Goal: Information Seeking & Learning: Find specific fact

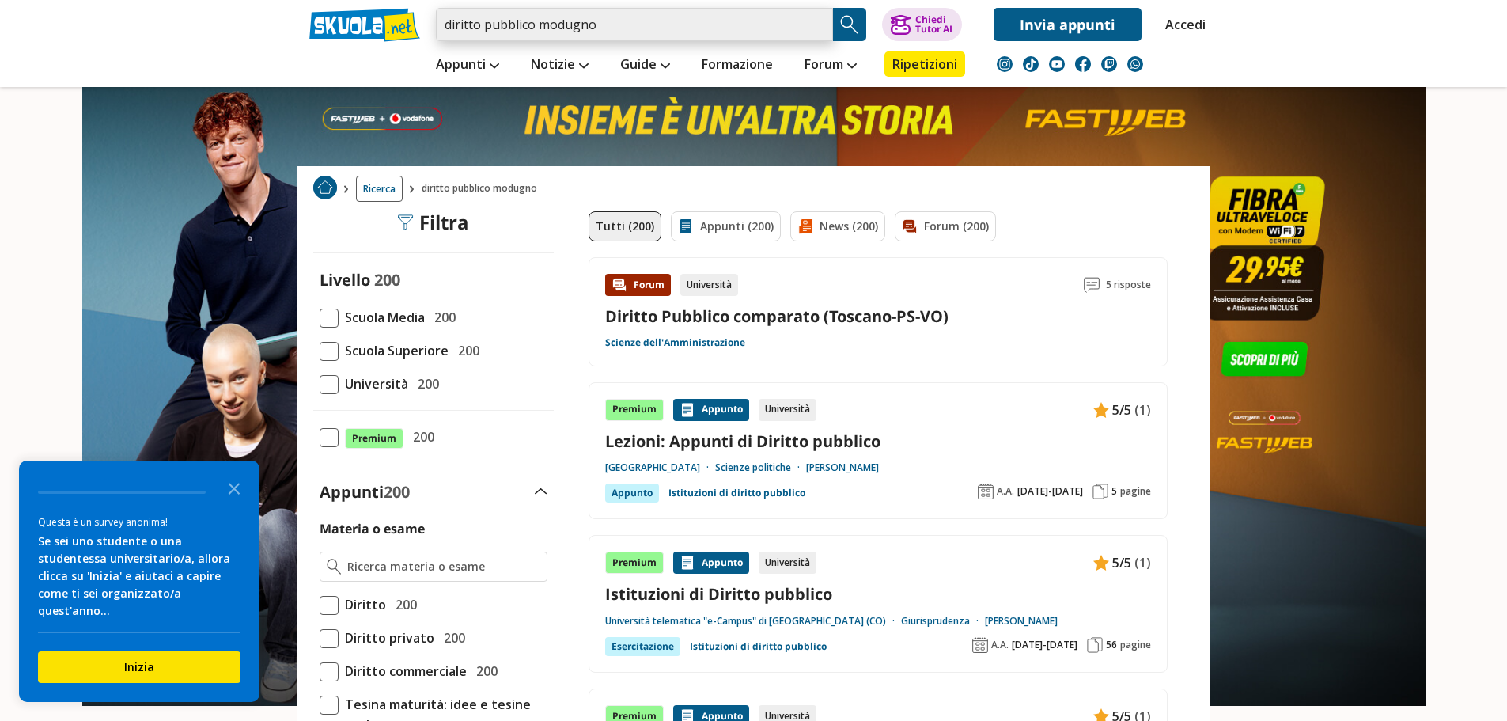
click at [449, 28] on input "diritto pubblico modugno" at bounding box center [634, 24] width 397 height 33
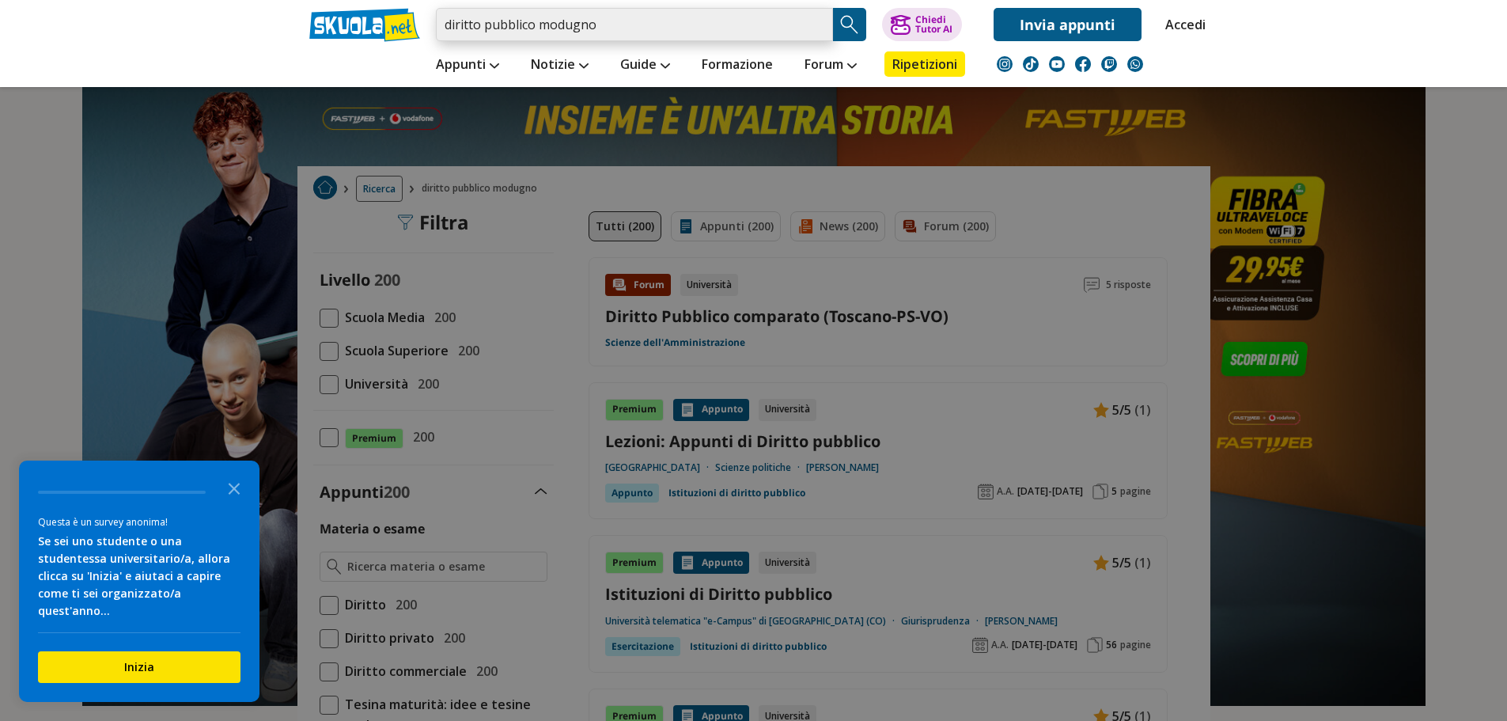
click at [446, 28] on input "diritto pubblico modugno" at bounding box center [634, 24] width 397 height 33
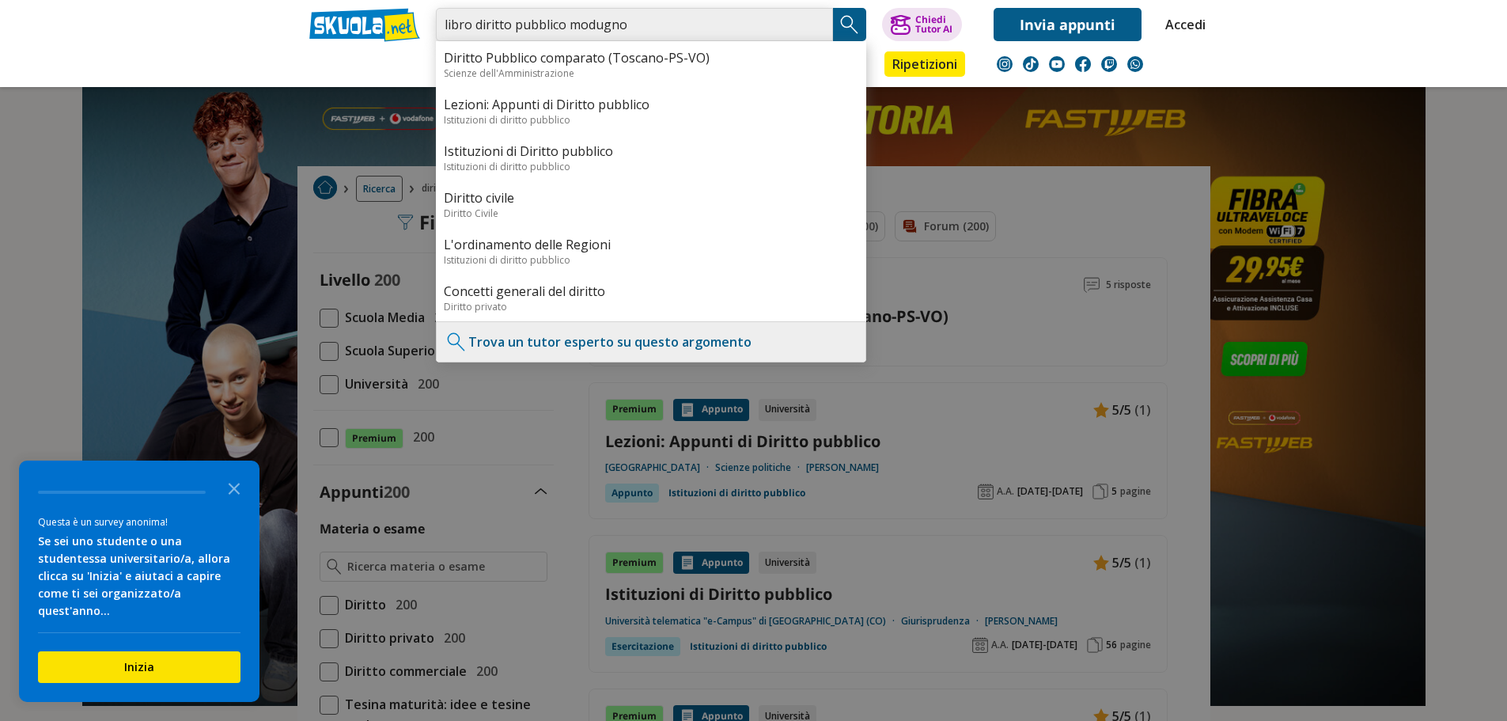
type input "libro diritto pubblico modugno"
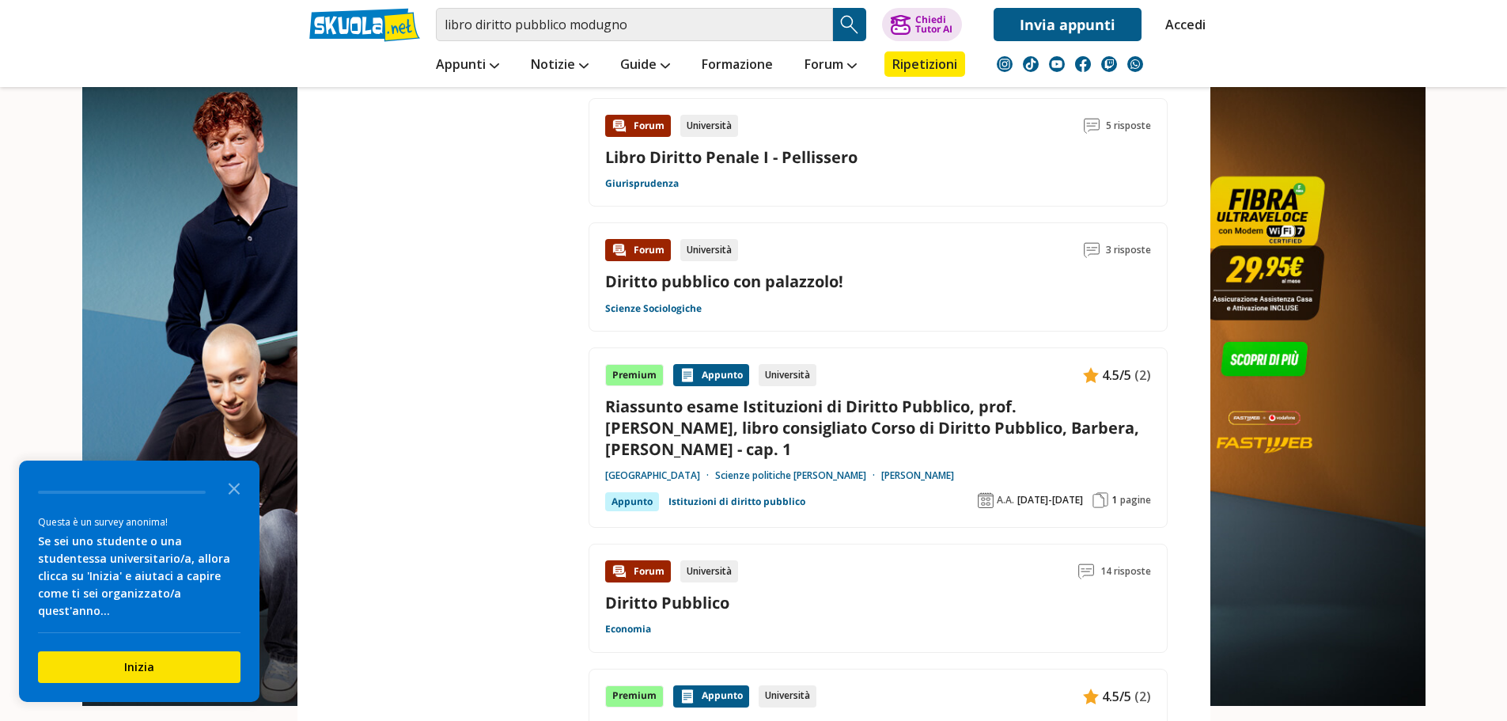
scroll to position [2373, 0]
